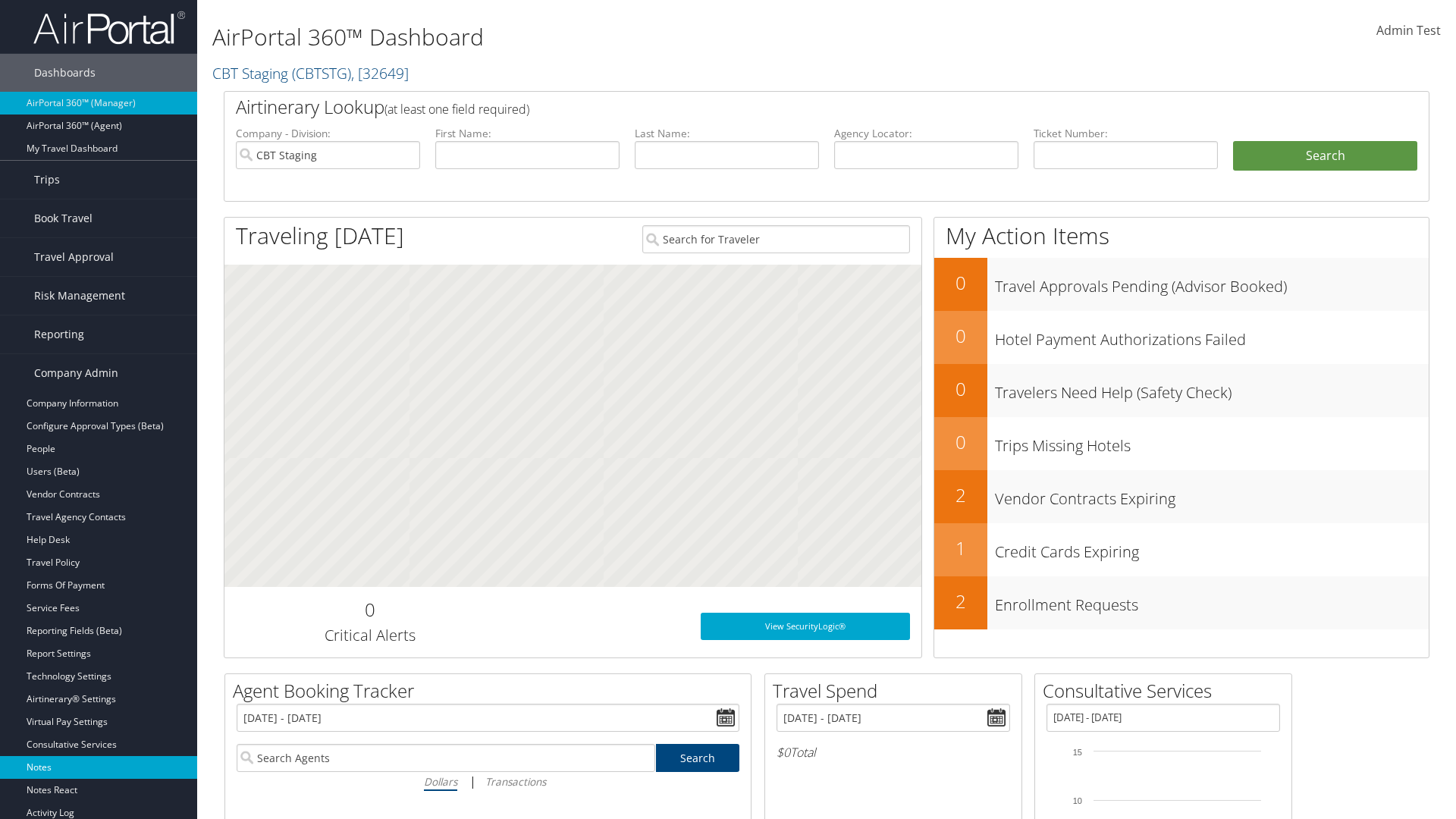
click at [99, 767] on link "Notes" at bounding box center [98, 767] width 197 height 23
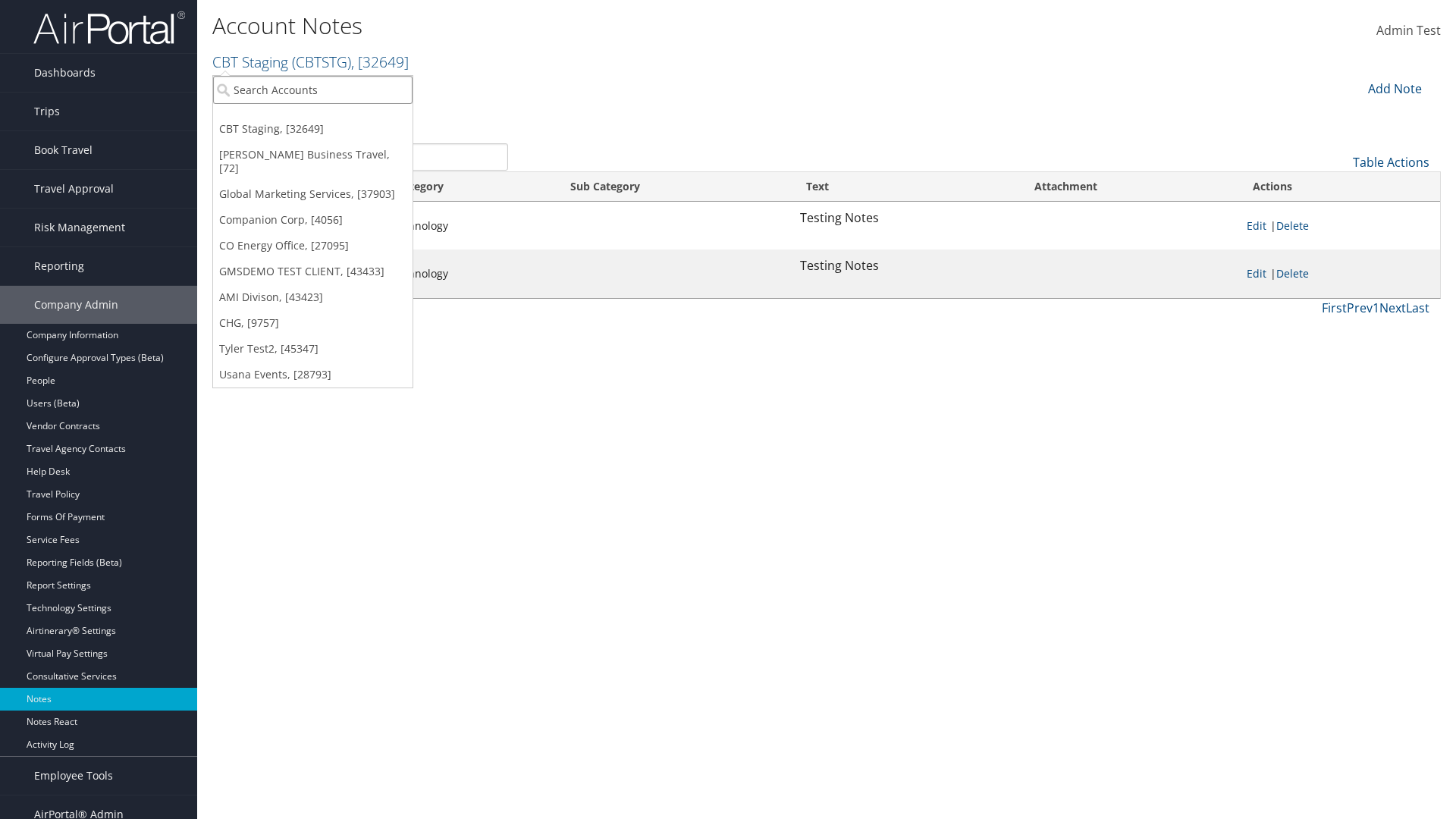
click at [312, 90] on input "search" at bounding box center [312, 90] width 199 height 28
type input "Global Marketing Services"
click at [327, 118] on div "Global Marketing Services (301946), [37903]" at bounding box center [326, 118] width 244 height 14
